Goal: Information Seeking & Learning: Learn about a topic

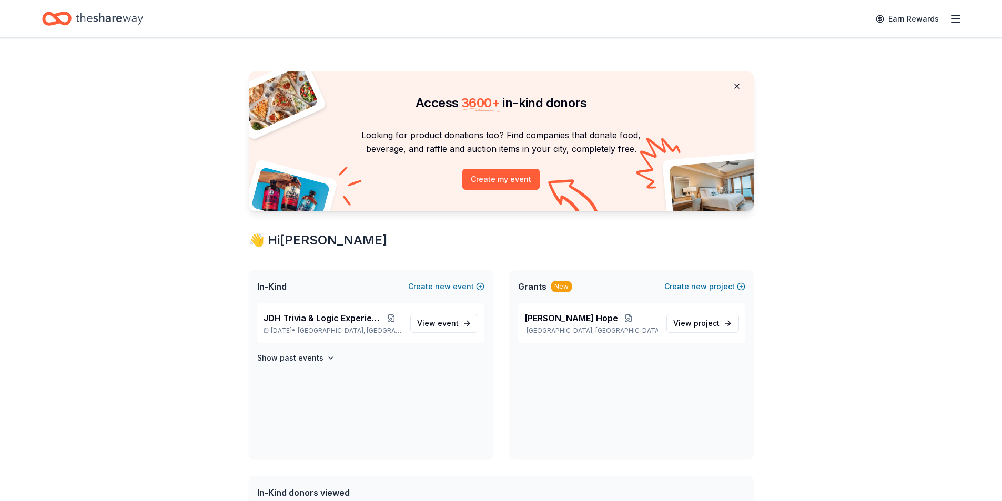
click at [736, 86] on button at bounding box center [737, 86] width 25 height 21
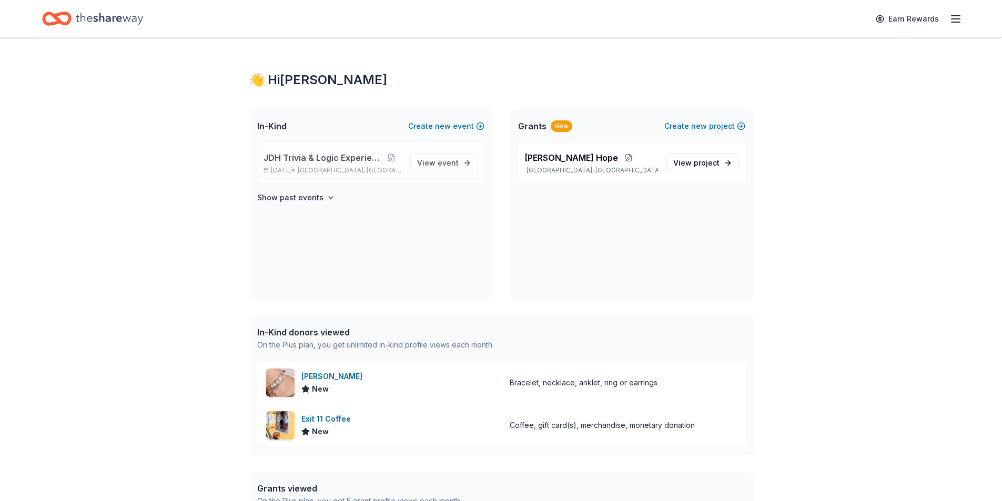
click at [327, 159] on span "JDH Trivia & Logic Experience" at bounding box center [323, 158] width 118 height 13
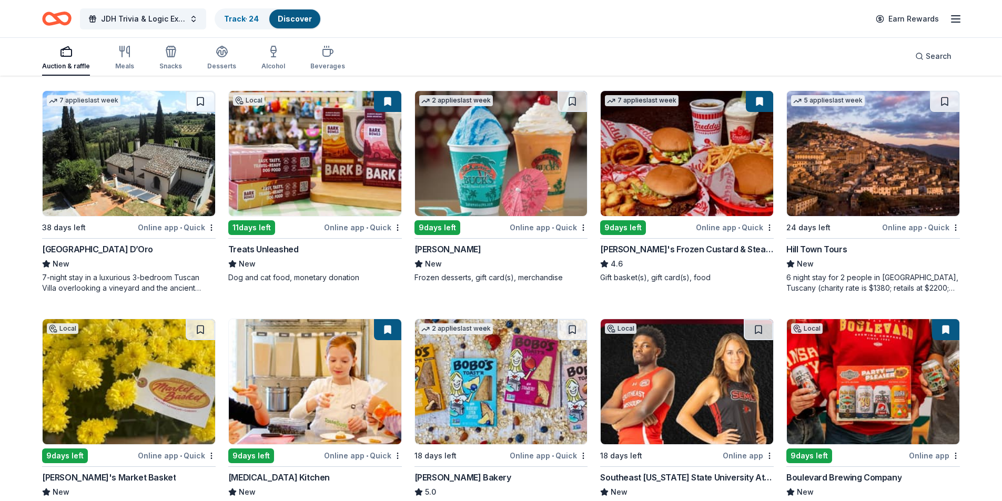
scroll to position [759, 0]
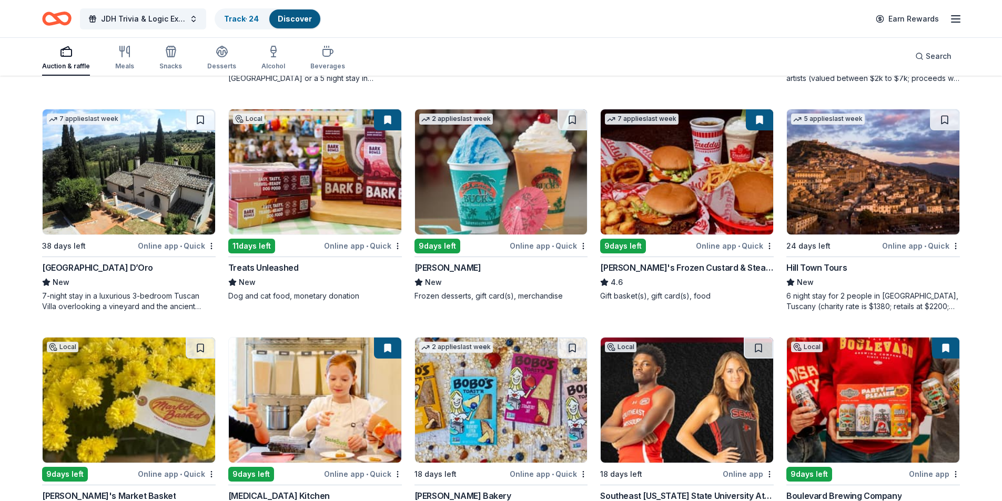
click at [874, 179] on img at bounding box center [873, 171] width 173 height 125
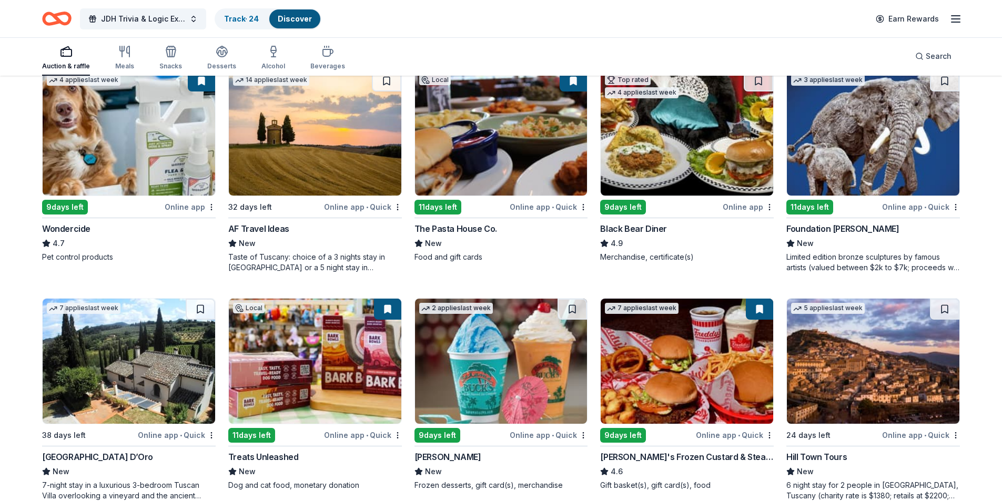
scroll to position [549, 0]
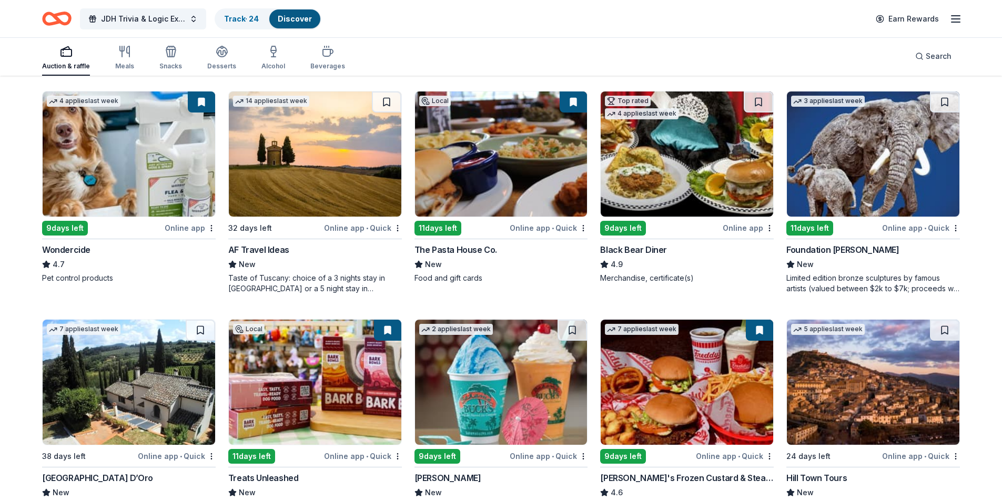
click at [328, 180] on img at bounding box center [315, 154] width 173 height 125
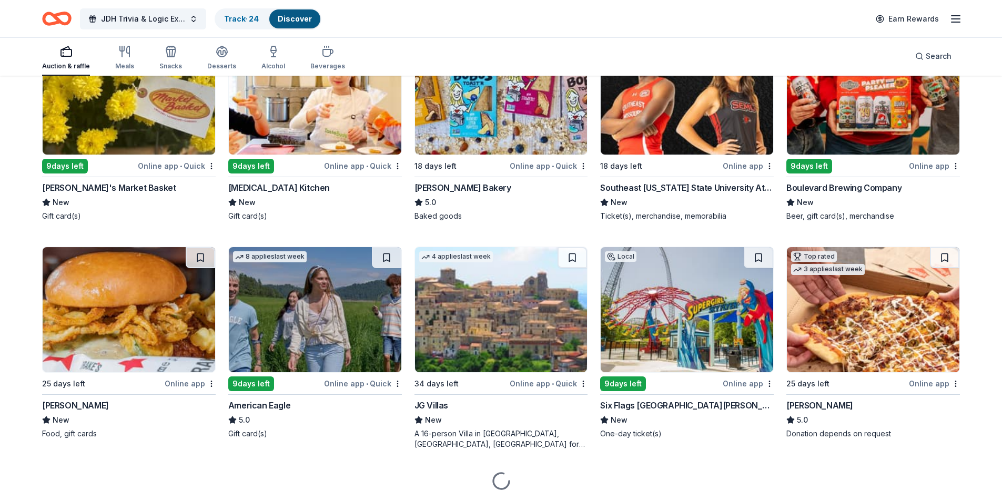
scroll to position [1075, 0]
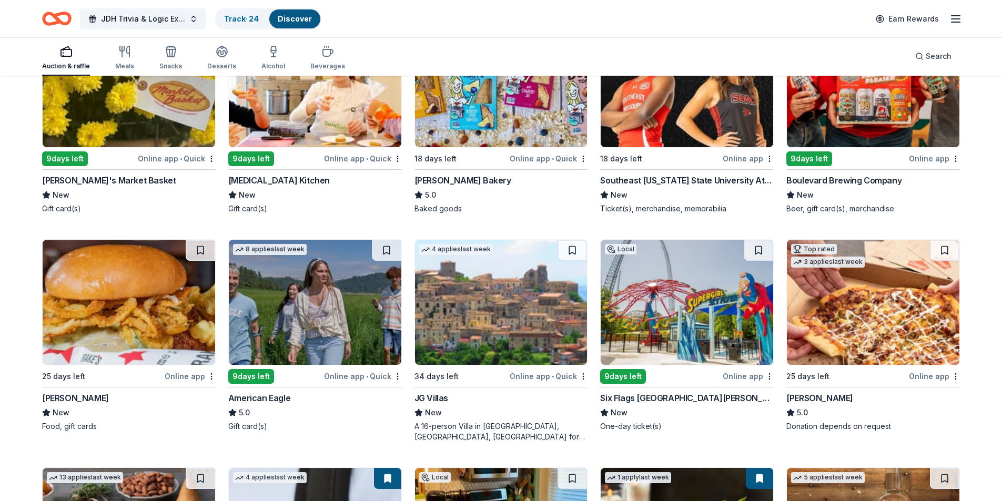
click at [479, 298] on img at bounding box center [501, 302] width 173 height 125
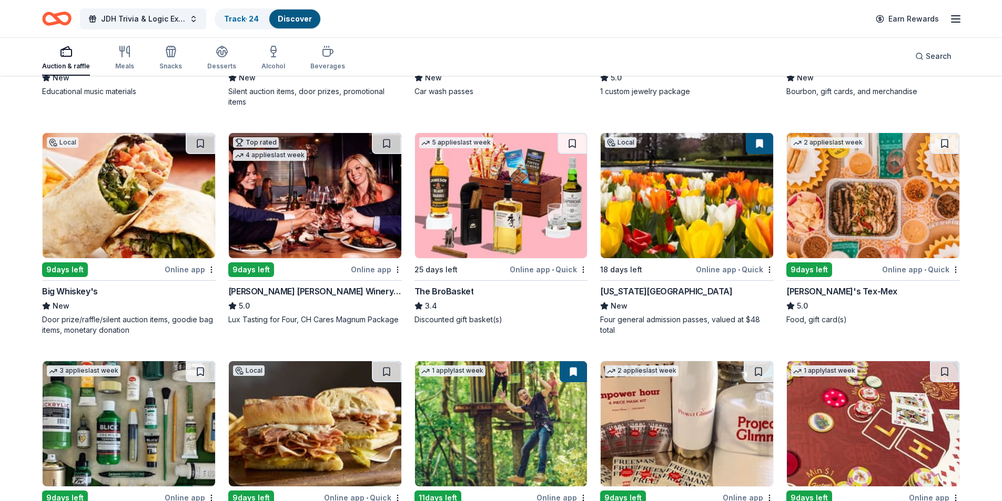
scroll to position [2003, 0]
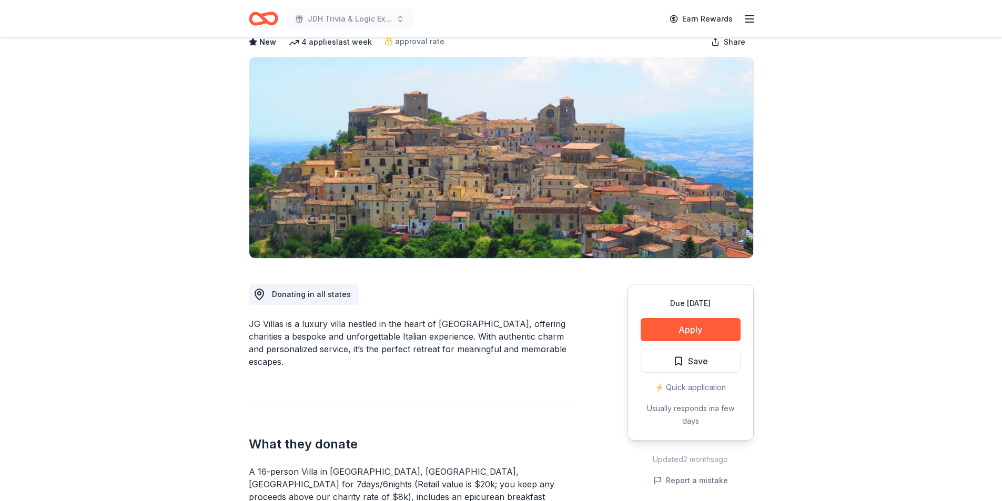
scroll to position [53, 0]
